Goal: Information Seeking & Learning: Learn about a topic

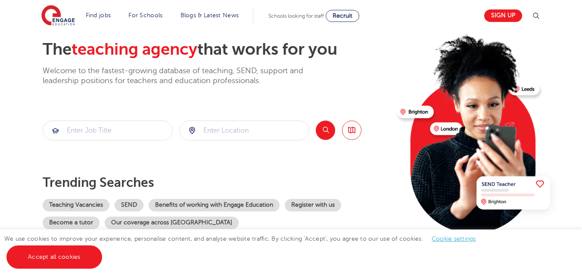
scroll to position [43, 0]
click at [72, 259] on link "Accept all cookies" at bounding box center [54, 257] width 96 height 23
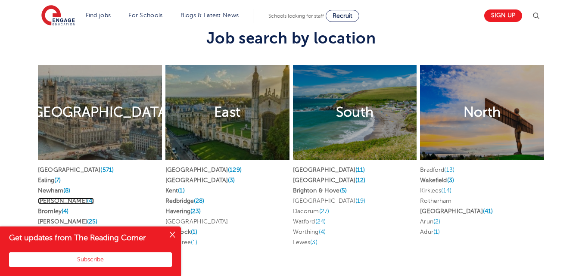
scroll to position [1625, 0]
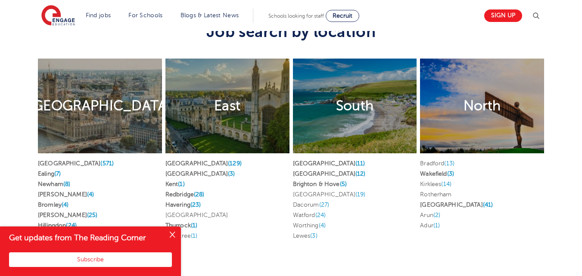
click at [309, 244] on div "South Find jobs in [GEOGRAPHIC_DATA] [GEOGRAPHIC_DATA] (11) [GEOGRAPHIC_DATA] (…" at bounding box center [355, 158] width 124 height 198
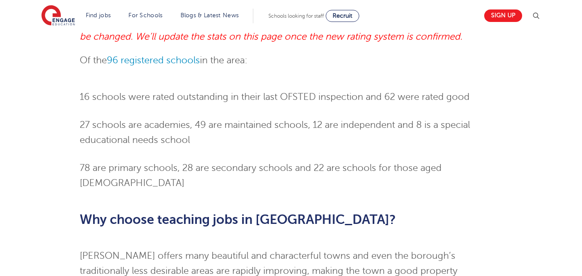
scroll to position [560, 0]
